Goal: Find specific page/section: Find specific page/section

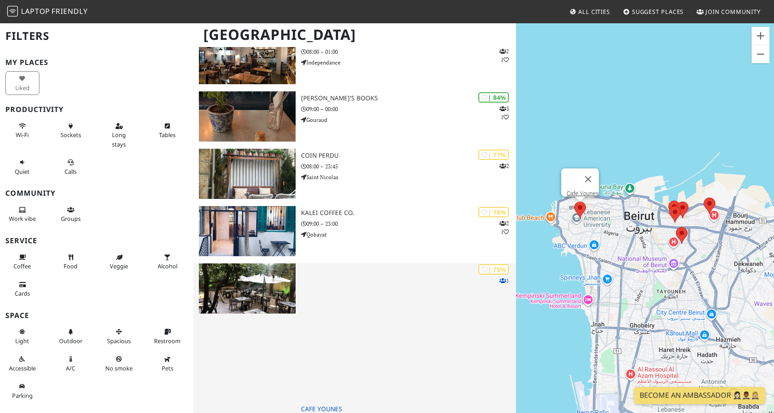
scroll to position [352, 0]
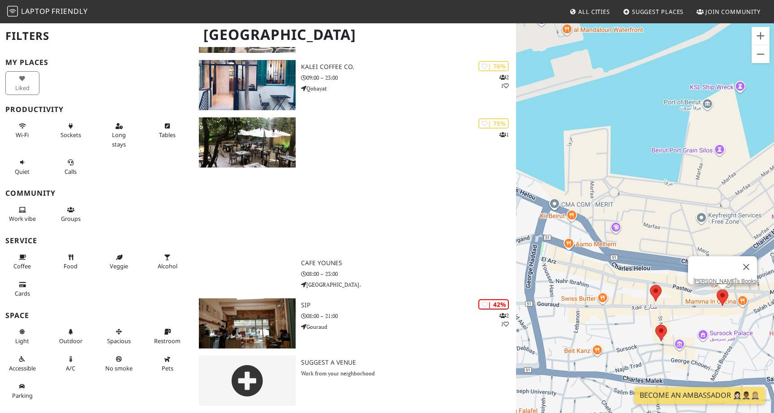
click at [716, 289] on area at bounding box center [716, 289] width 0 height 0
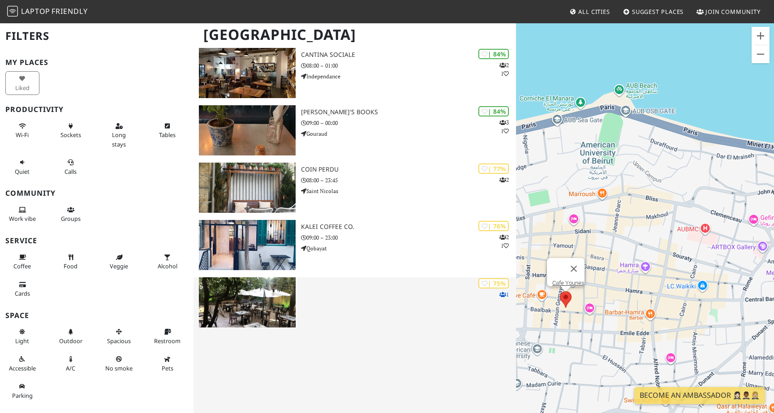
scroll to position [92, 0]
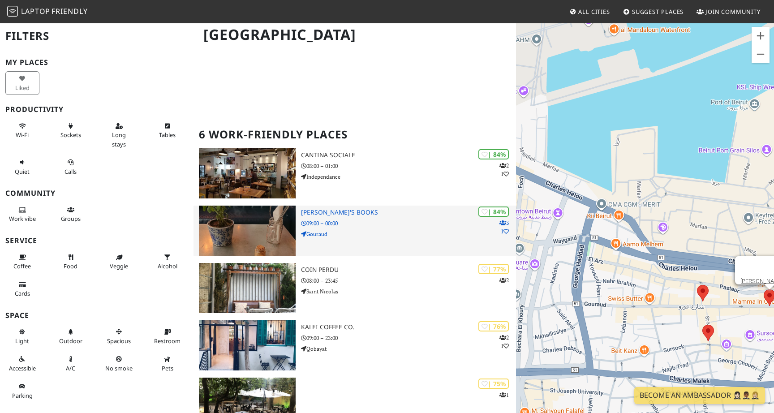
click at [412, 229] on div "| 84% 3 1 Aaliya's Books 09:00 – 00:00 Gouraud" at bounding box center [408, 231] width 215 height 50
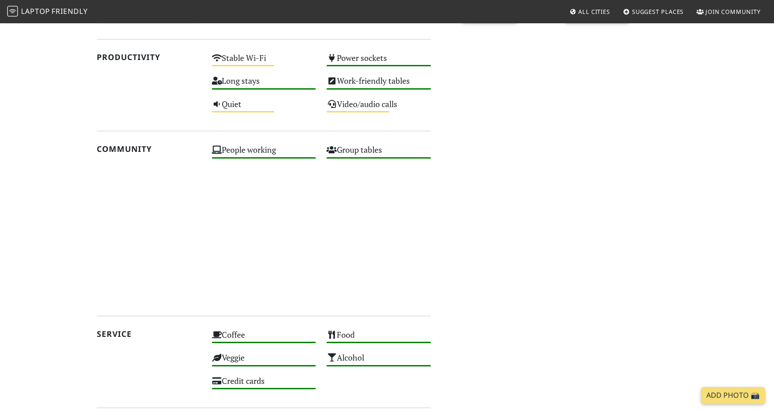
scroll to position [698, 0]
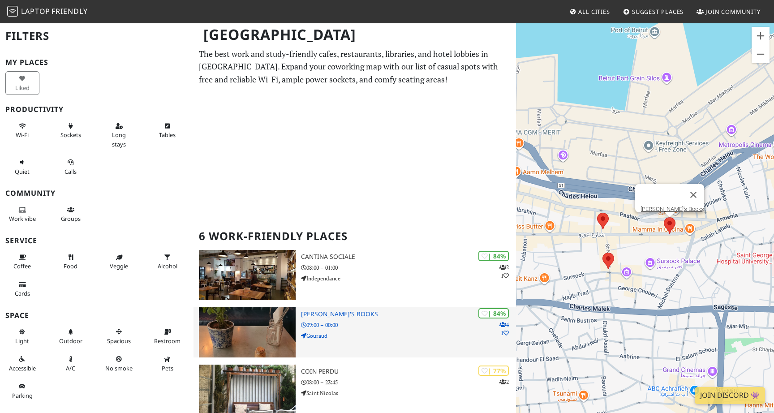
scroll to position [121, 0]
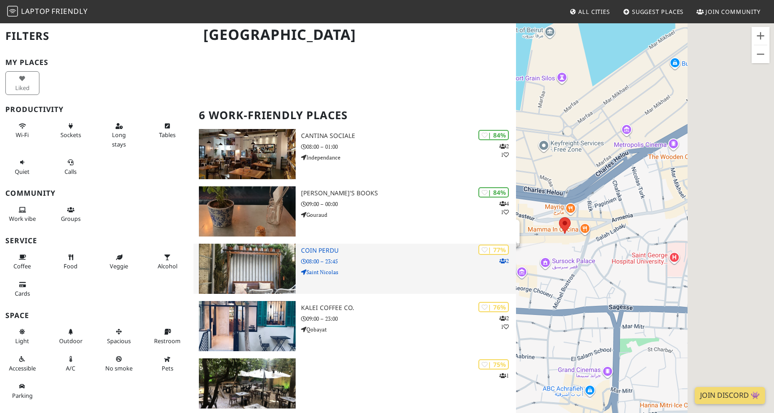
click at [321, 249] on h3 "Coin perdu" at bounding box center [408, 251] width 215 height 8
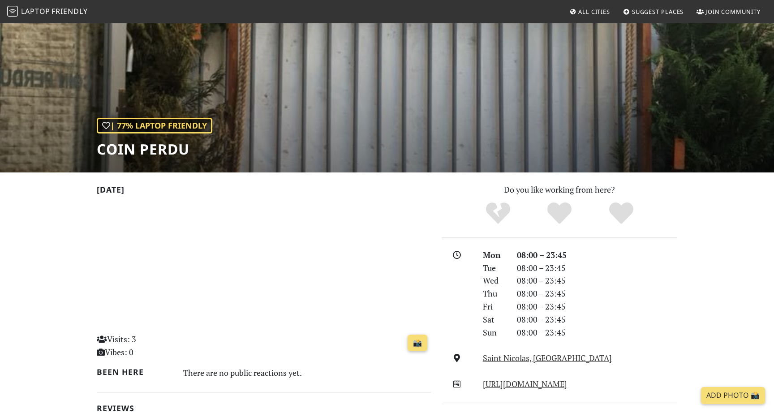
scroll to position [21, 0]
